Goal: Task Accomplishment & Management: Use online tool/utility

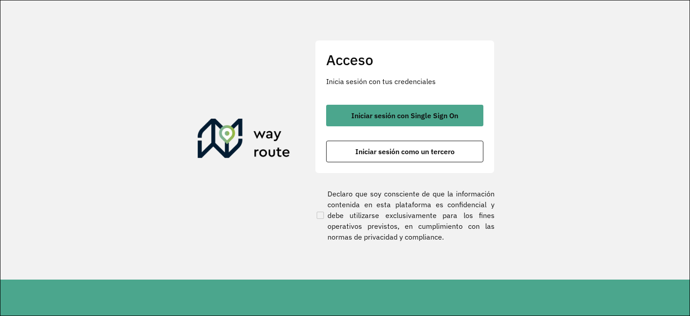
click at [448, 109] on button "Iniciar sesión con Single Sign On" at bounding box center [404, 116] width 157 height 22
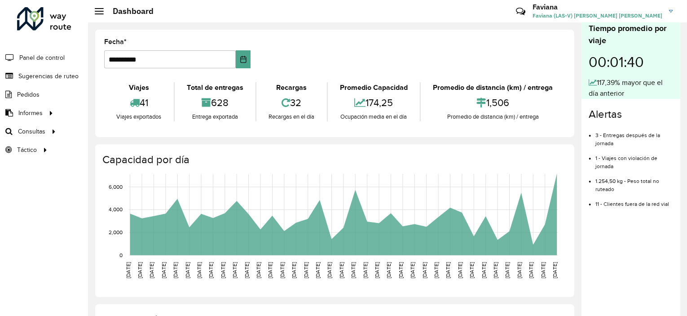
click at [0, 0] on link "Ruteo" at bounding box center [0, 0] width 0 height 0
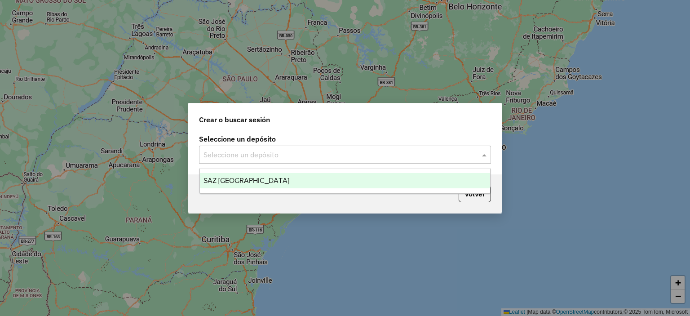
click at [206, 150] on input "text" at bounding box center [335, 155] width 265 height 11
click at [286, 185] on div "SAZ BO Potosí" at bounding box center [345, 180] width 291 height 15
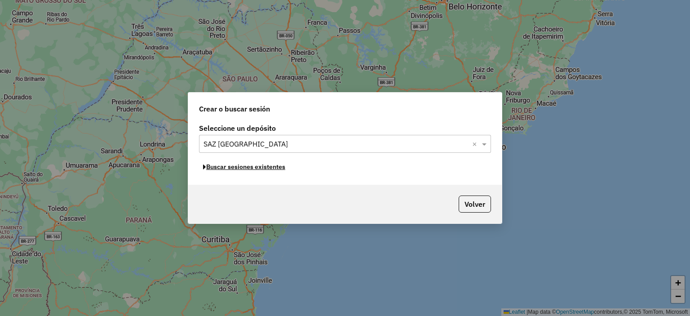
click at [225, 167] on button "Buscar sesiones existentes" at bounding box center [244, 167] width 90 height 14
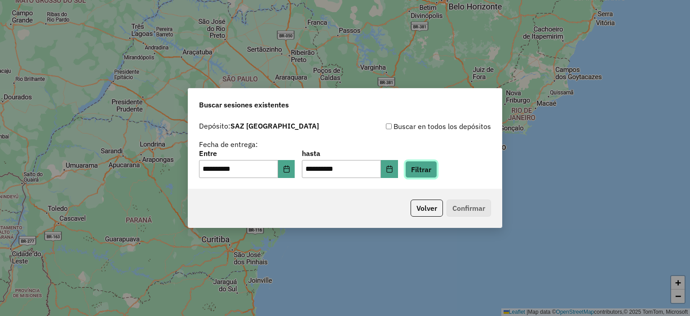
click at [436, 171] on button "Filtrar" at bounding box center [421, 169] width 32 height 17
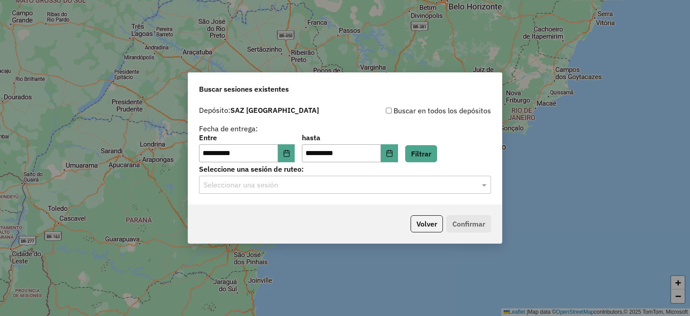
click at [442, 185] on input "text" at bounding box center [335, 185] width 265 height 11
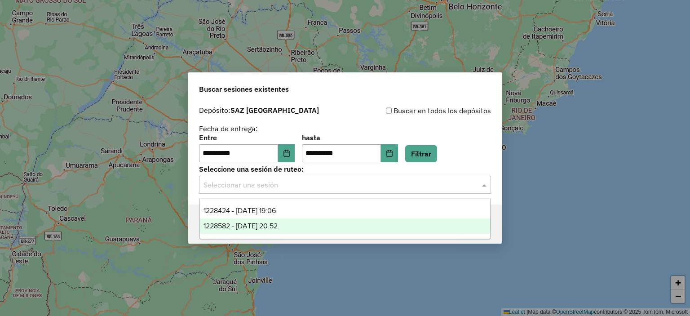
click at [277, 224] on span "1228582 - 12/08/2025 20:52" at bounding box center [240, 226] width 74 height 8
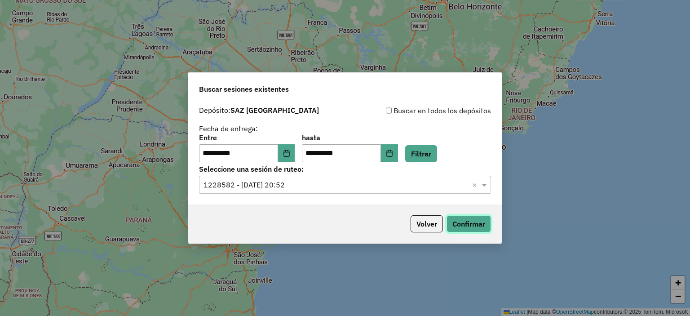
click at [474, 221] on button "Confirmar" at bounding box center [468, 223] width 44 height 17
click at [483, 185] on span at bounding box center [485, 184] width 11 height 11
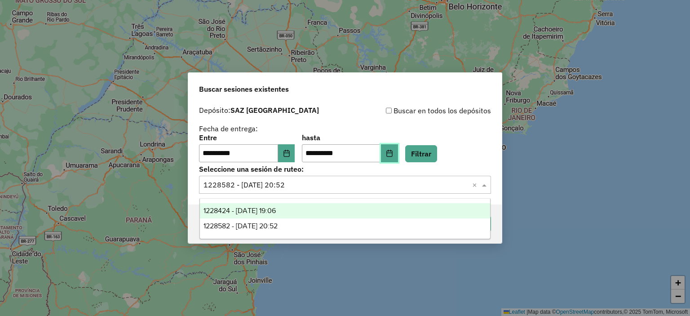
click at [393, 154] on icon "Choose Date" at bounding box center [389, 153] width 7 height 7
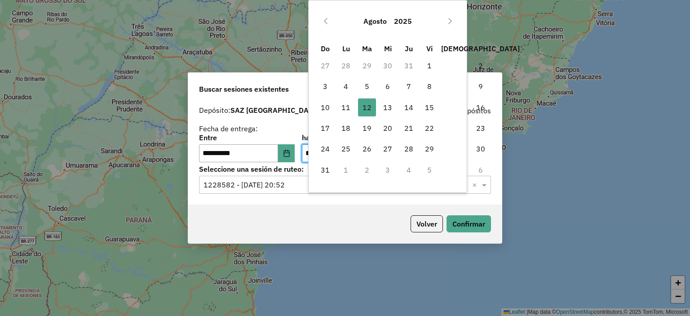
click at [390, 114] on span "13" at bounding box center [388, 107] width 18 height 18
type input "**********"
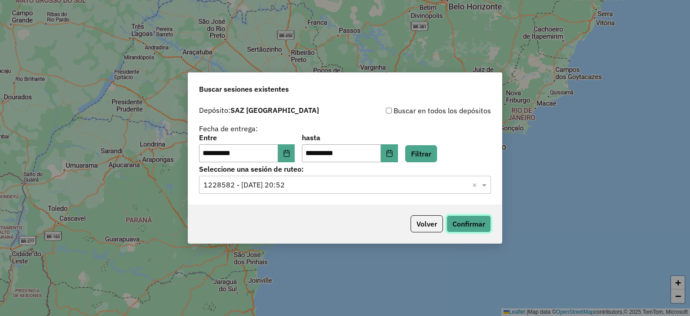
click at [463, 221] on button "Confirmar" at bounding box center [468, 223] width 44 height 17
click at [410, 177] on div "Seleccionar una sesión × 1228582 - 12/08/2025 20:52 ×" at bounding box center [345, 185] width 292 height 18
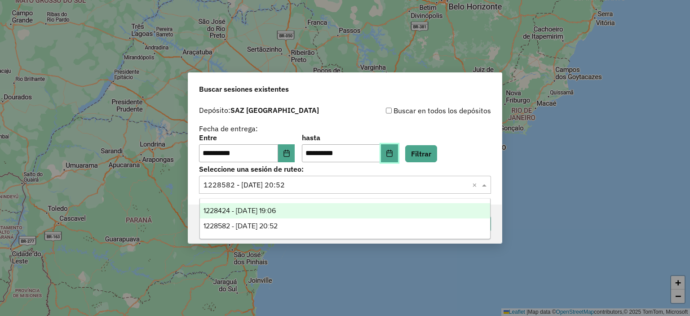
click at [398, 157] on button "Choose Date" at bounding box center [389, 153] width 17 height 18
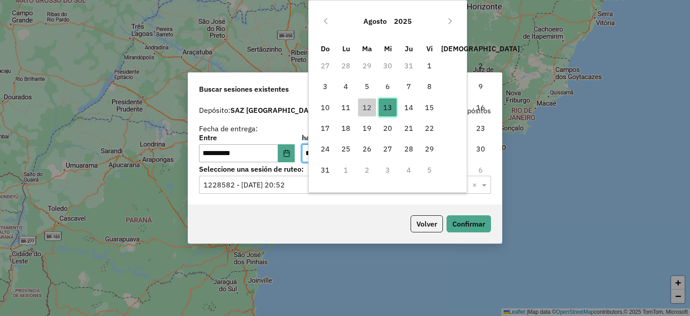
click at [383, 106] on span "13" at bounding box center [388, 107] width 18 height 18
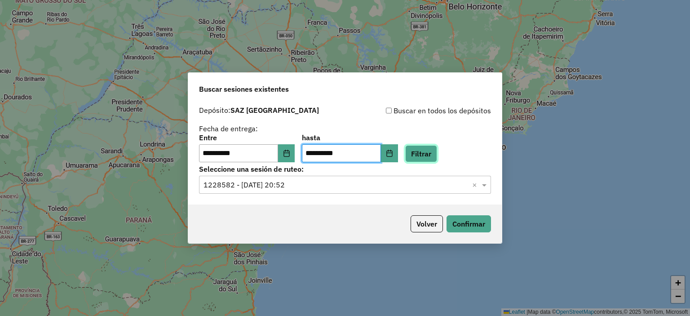
click at [437, 146] on button "Filtrar" at bounding box center [421, 153] width 32 height 17
click at [358, 194] on div "**********" at bounding box center [344, 152] width 313 height 103
click at [339, 191] on div "Seleccionar una sesión × 1228582 - 12/08/2025 20:52 ×" at bounding box center [345, 185] width 292 height 18
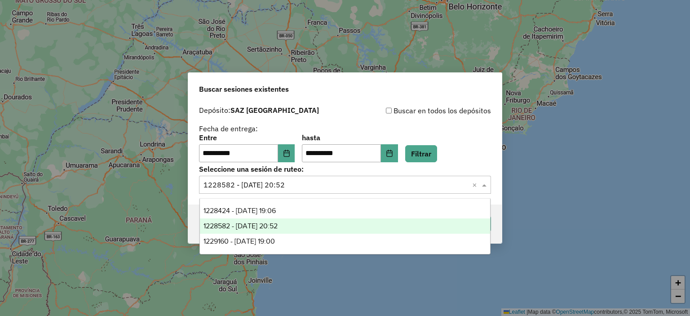
click at [296, 229] on div "1228582 - 12/08/2025 20:52" at bounding box center [345, 225] width 291 height 15
click at [376, 186] on input "text" at bounding box center [335, 185] width 265 height 11
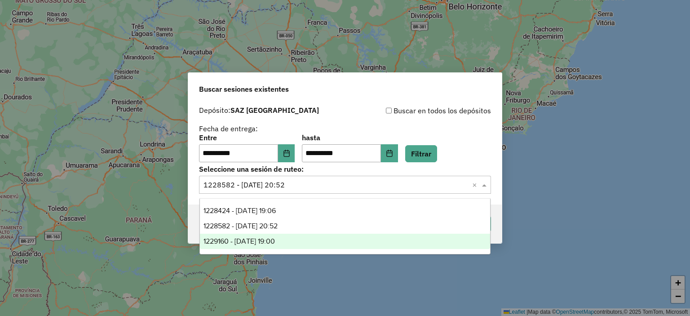
click at [265, 249] on ng-dropdown-panel "1228424 - 12/08/2025 19:06 1228582 - 12/08/2025 20:52 1229160 - 13/08/2025 19:00" at bounding box center [344, 226] width 291 height 56
click at [304, 240] on div "1229160 - 13/08/2025 19:00" at bounding box center [345, 240] width 291 height 15
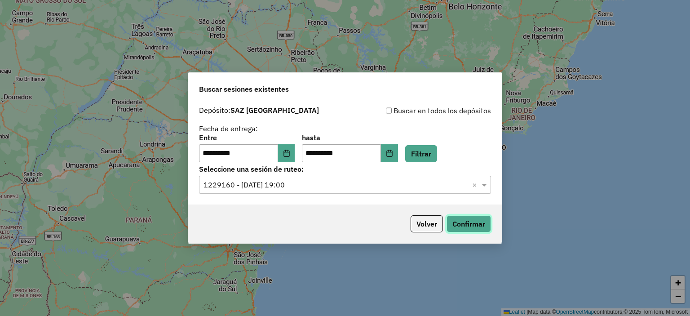
click at [470, 225] on button "Confirmar" at bounding box center [468, 223] width 44 height 17
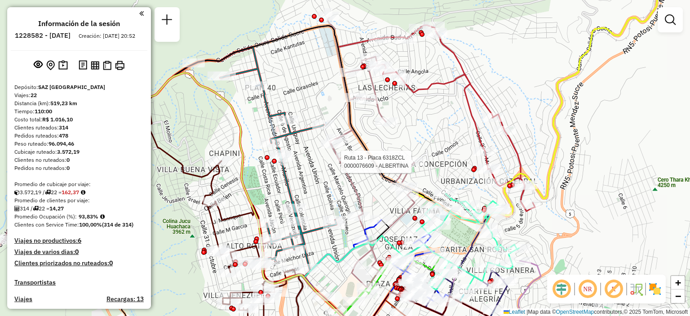
click at [417, 166] on div at bounding box center [414, 161] width 22 height 9
select select "**********"
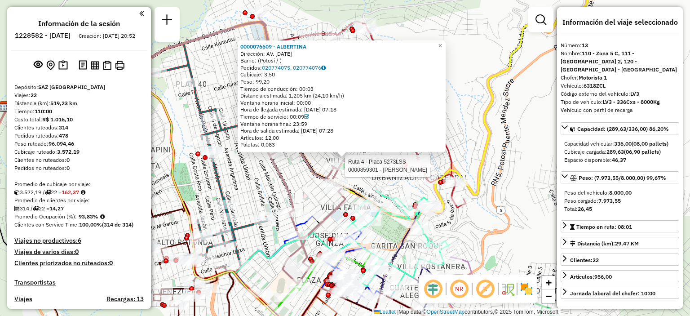
scroll to position [911, 0]
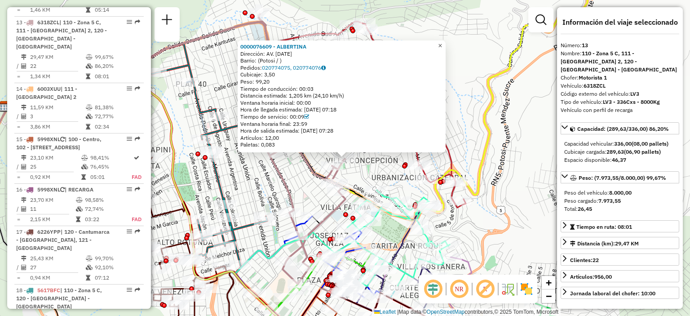
click at [442, 43] on link "×" at bounding box center [440, 45] width 11 height 11
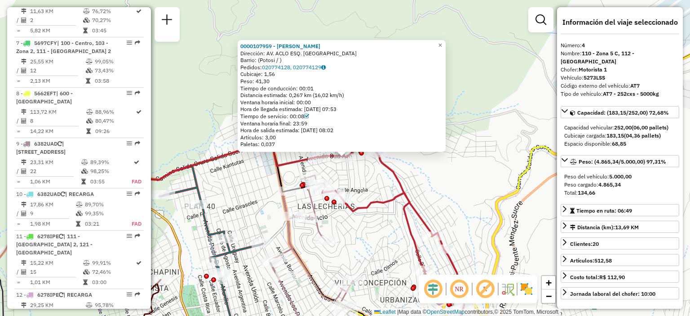
scroll to position [491, 0]
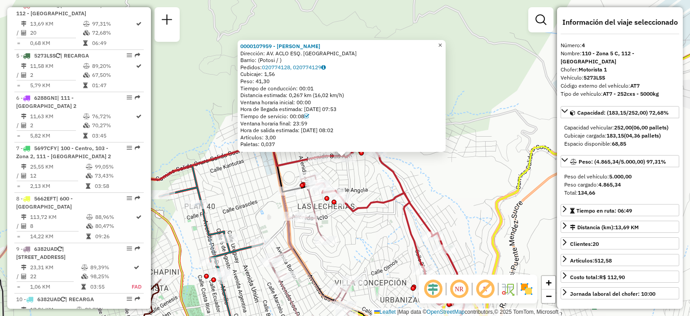
click at [442, 45] on span "×" at bounding box center [440, 45] width 4 height 8
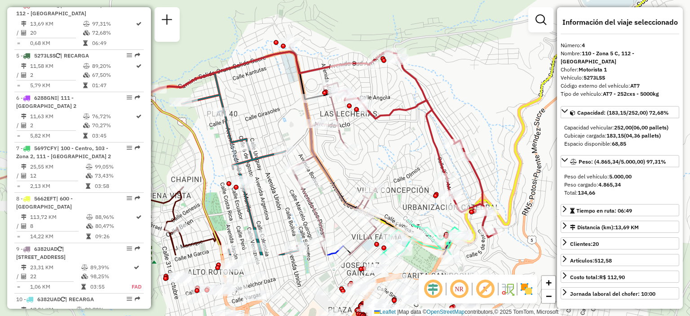
drag, startPoint x: 445, startPoint y: 197, endPoint x: 467, endPoint y: 105, distance: 95.2
click at [467, 105] on div "Ventana de servicio Día de servicio Capacidad Transportistas Vehículos Cliente …" at bounding box center [345, 158] width 690 height 316
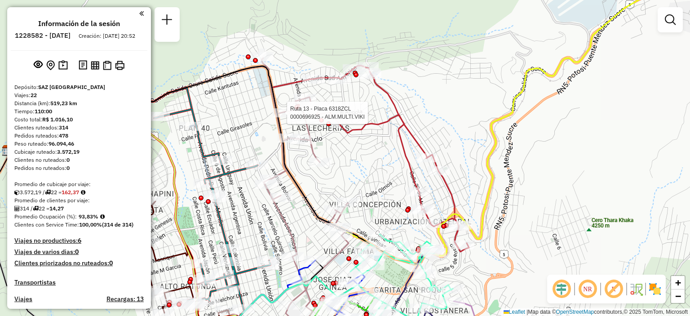
select select "**********"
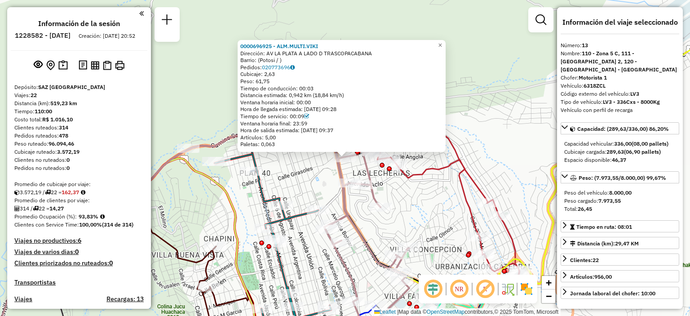
scroll to position [911, 0]
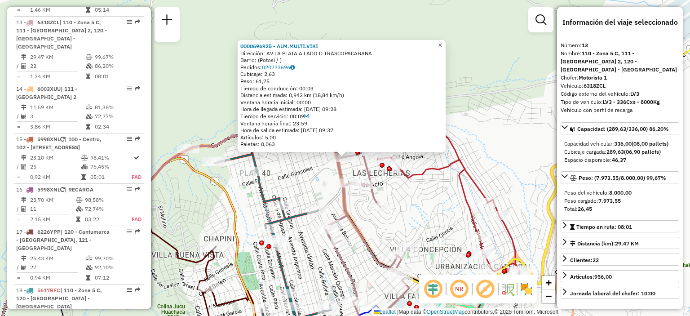
click at [442, 44] on span "×" at bounding box center [440, 45] width 4 height 8
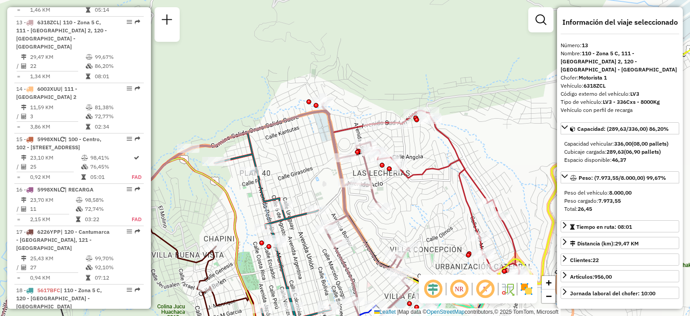
click at [536, 18] on em at bounding box center [540, 19] width 11 height 11
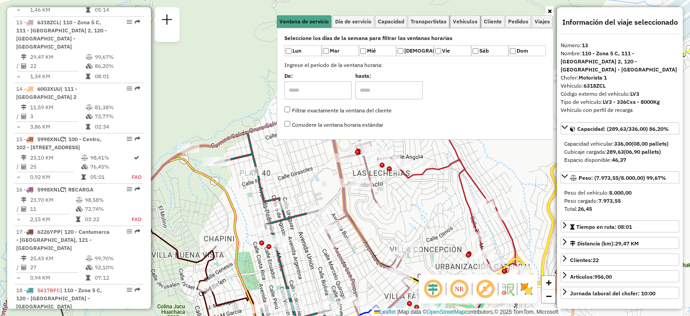
click at [466, 23] on span "Vehículos" at bounding box center [465, 21] width 25 height 5
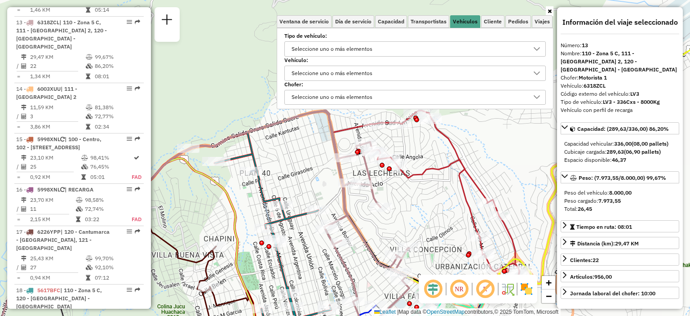
click at [436, 48] on div "Seleccione uno o más elementos" at bounding box center [408, 49] width 240 height 14
type input "***"
click at [302, 91] on div "LV3 - 336Cxs - 8000Kg" at bounding box center [301, 89] width 9 height 9
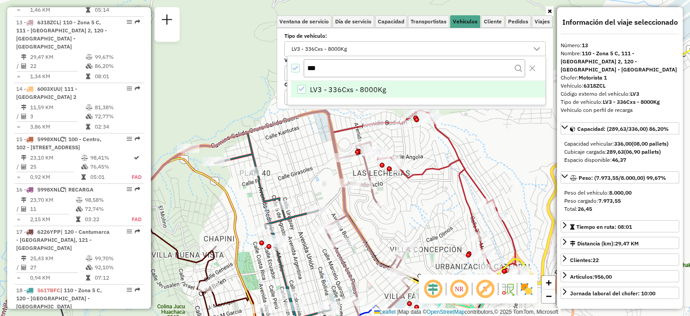
scroll to position [105, 0]
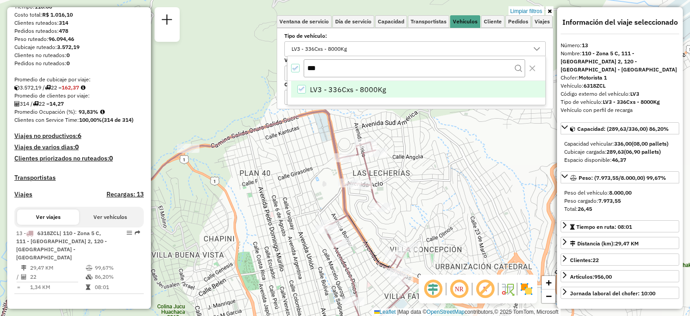
click at [500, 145] on div "Limpiar filtros Ventana de servicio Día de servicio Capacidad Transportistas Ve…" at bounding box center [345, 158] width 690 height 316
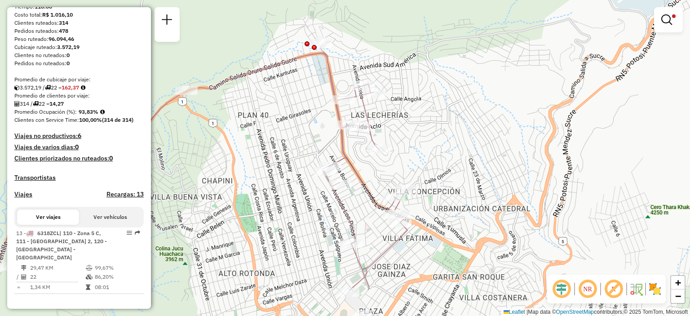
drag, startPoint x: 465, startPoint y: 233, endPoint x: 463, endPoint y: 167, distance: 66.9
click at [463, 167] on div "Limpiar filtros Ventana de servicio Día de servicio Capacidad Transportistas Ve…" at bounding box center [345, 158] width 690 height 316
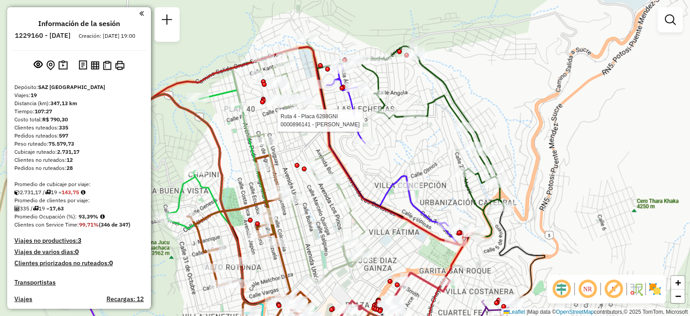
select select "**********"
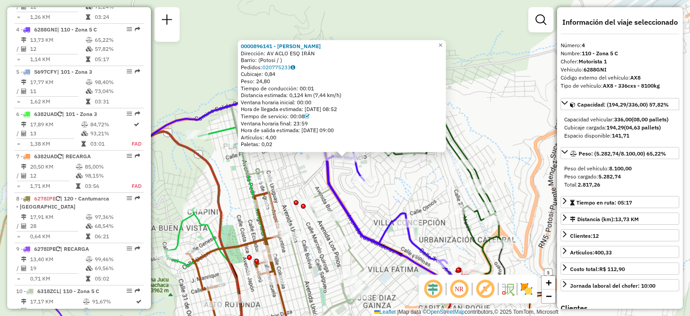
scroll to position [475, 0]
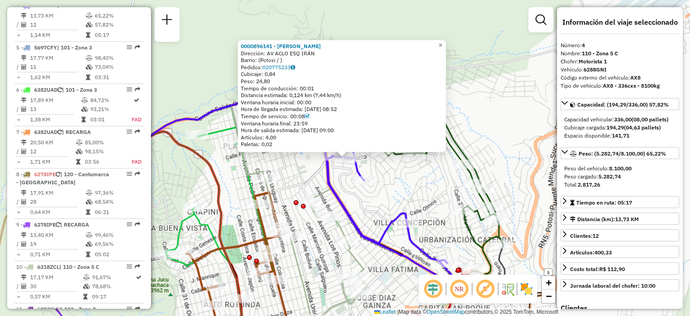
click at [542, 22] on em at bounding box center [540, 19] width 11 height 11
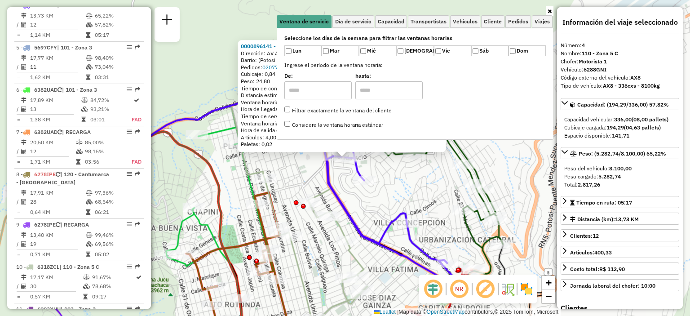
click at [491, 15] on li "Cliente" at bounding box center [492, 21] width 23 height 13
click at [490, 19] on span "Cliente" at bounding box center [493, 21] width 18 height 5
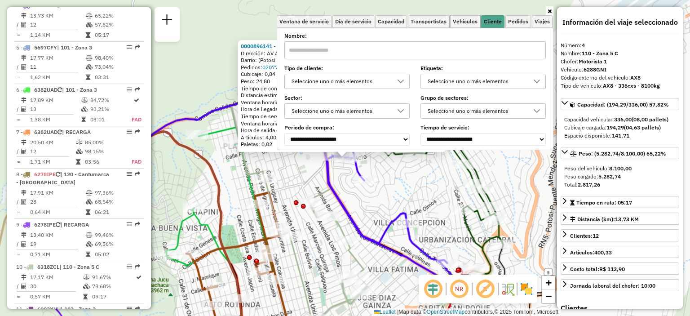
click at [467, 26] on link "Vehículos" at bounding box center [465, 21] width 30 height 13
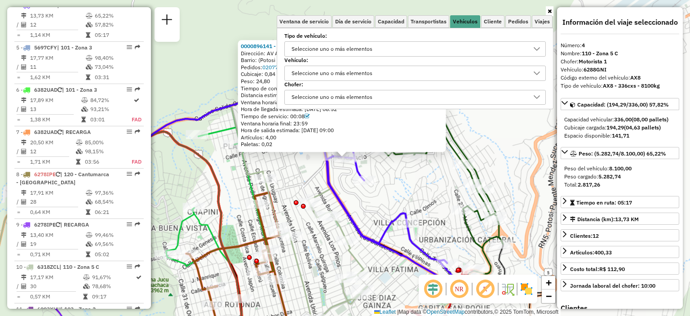
click at [403, 50] on div "Seleccione uno o más elementos" at bounding box center [408, 49] width 240 height 14
type input "***"
click at [355, 89] on span "AX8 - 336cxs - 8100kg" at bounding box center [347, 89] width 75 height 11
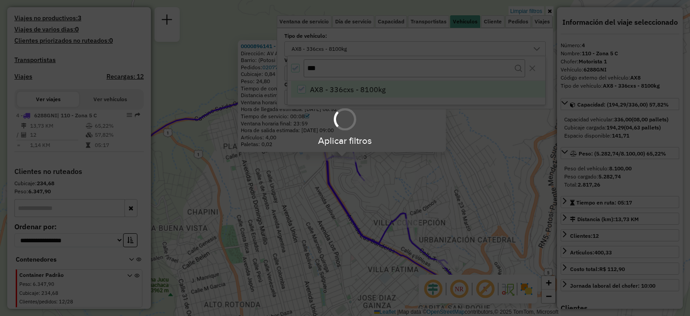
click at [375, 70] on div "Aplicar filtros" at bounding box center [345, 158] width 690 height 316
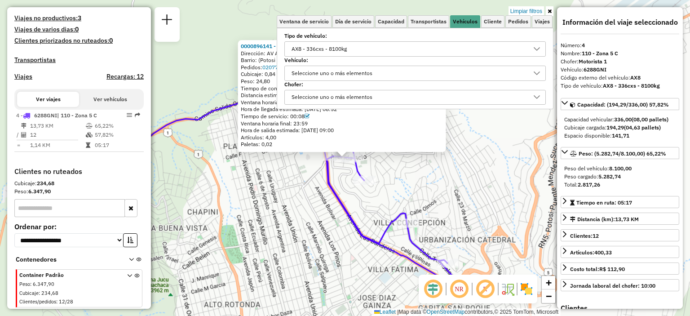
click at [384, 48] on div "AX8 - 336cxs - 8100kg" at bounding box center [408, 49] width 240 height 14
type input "*"
type input "***"
click at [302, 87] on div "LV3 - 336Cxs - 8000Kg" at bounding box center [301, 89] width 9 height 9
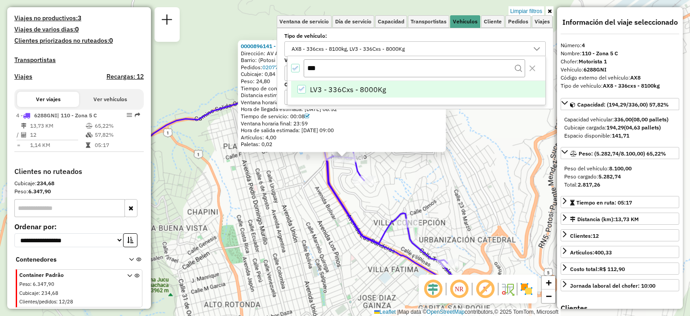
scroll to position [271, 0]
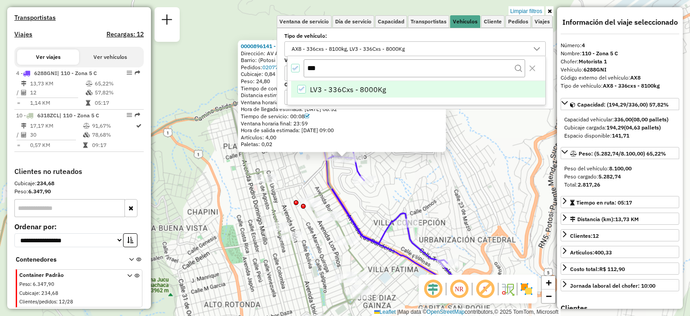
click at [490, 172] on div "0000896141 - JHOVANA Dirección: AV ACLO ESQ IRÁN Barrio: (Potosi / ) Pedidos: 0…" at bounding box center [345, 158] width 690 height 316
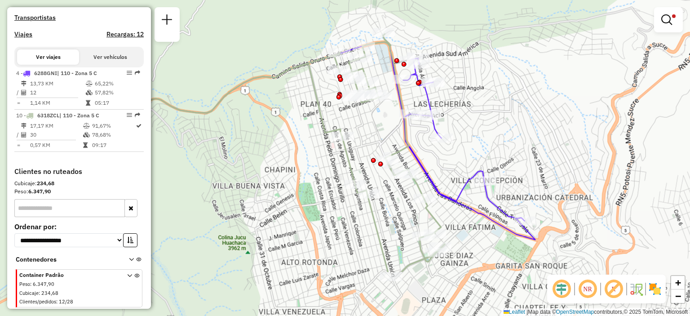
drag, startPoint x: 463, startPoint y: 231, endPoint x: 486, endPoint y: 155, distance: 78.8
click at [486, 155] on div "Limpiar filtros Ventana de servicio Día de servicio Capacidad Transportistas Ve…" at bounding box center [345, 158] width 690 height 316
